Goal: Task Accomplishment & Management: Use online tool/utility

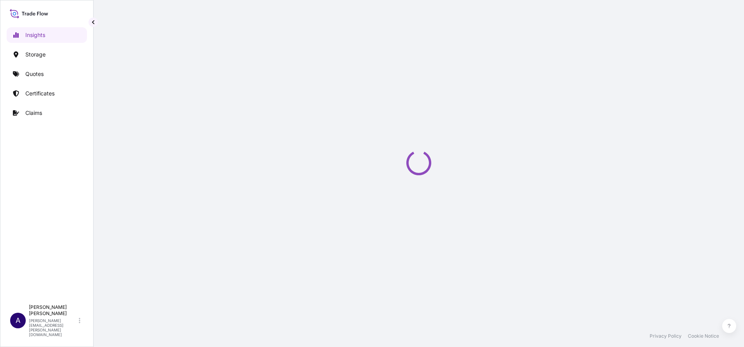
select select "2025"
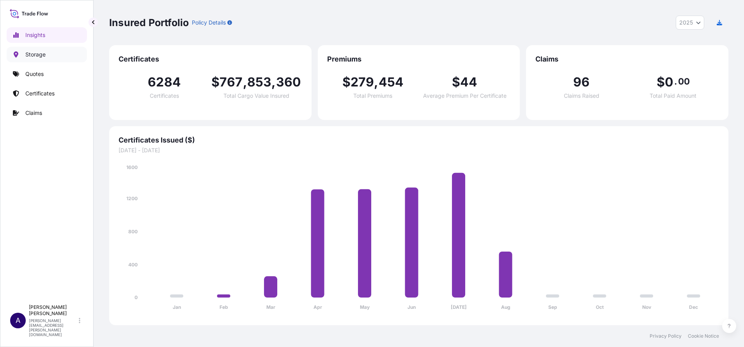
click at [40, 55] on p "Storage" at bounding box center [35, 55] width 20 height 8
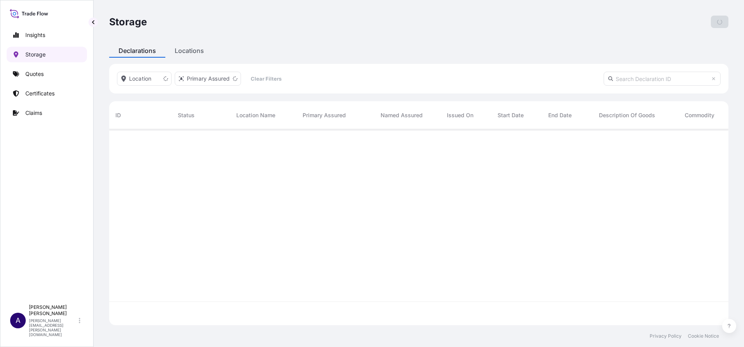
scroll to position [191, 610]
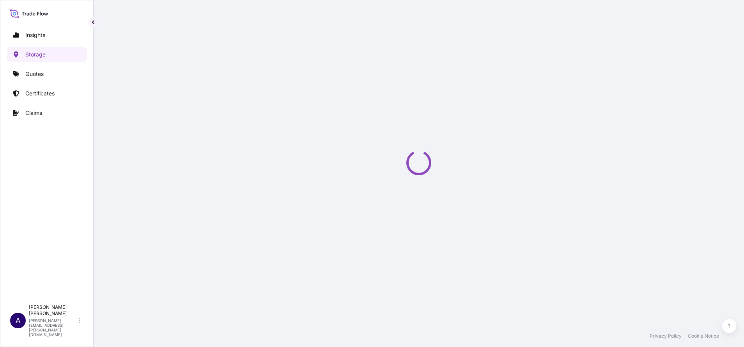
click at [193, 51] on div "Storage Add Declaration Declarations Locations Location Primary Assured Clear F…" at bounding box center [419, 162] width 650 height 325
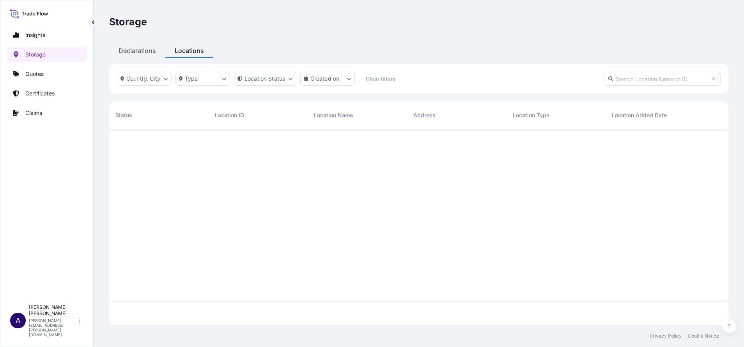
scroll to position [191, 610]
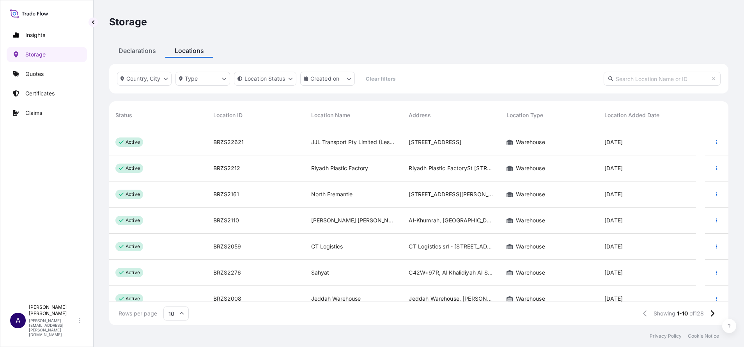
click at [495, 79] on input "text" at bounding box center [661, 79] width 117 height 14
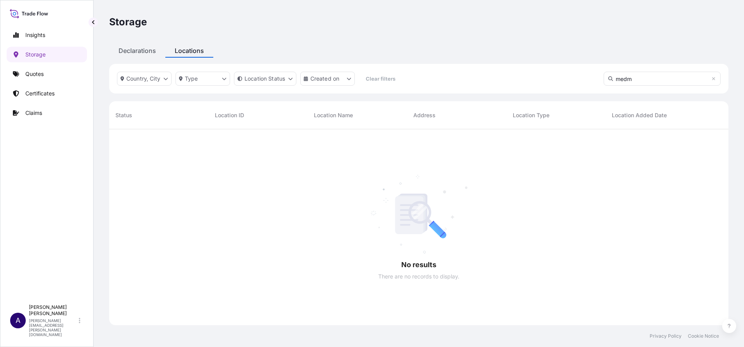
scroll to position [215, 610]
type input "m"
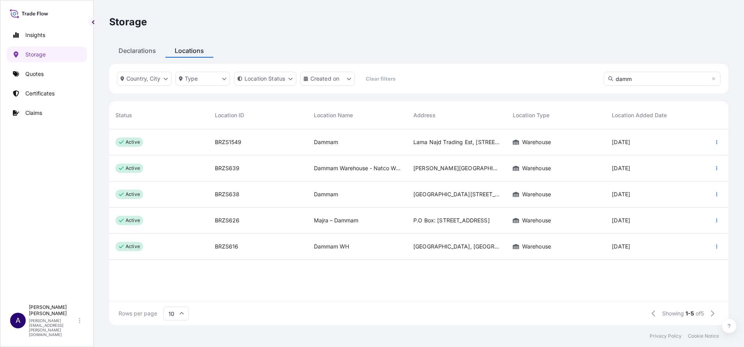
type input "damm"
